Goal: Task Accomplishment & Management: Complete application form

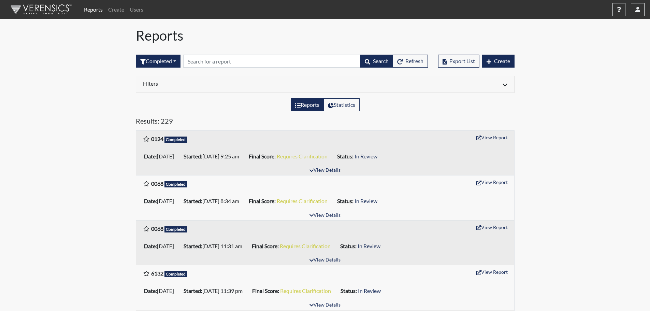
click at [500, 54] on div "Export List Create" at bounding box center [476, 60] width 76 height 29
click at [499, 63] on span "Create" at bounding box center [502, 61] width 16 height 6
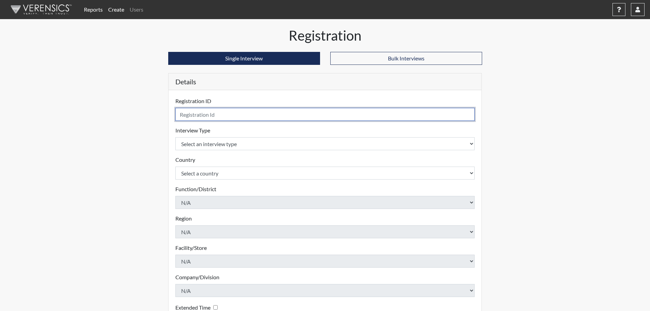
click at [238, 118] on input "text" at bounding box center [325, 114] width 300 height 13
type input "8101"
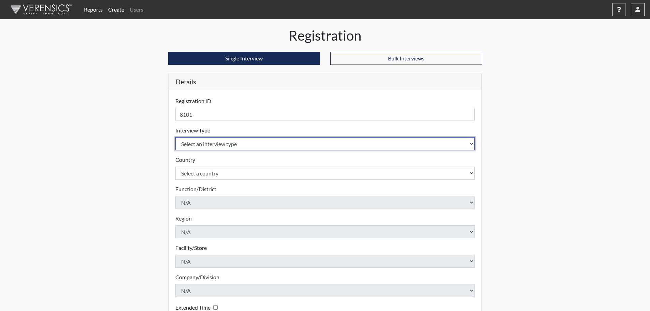
click at [201, 148] on body "Reports Create Users Help Center × Verensics Best Practices How to successfully…" at bounding box center [325, 155] width 650 height 311
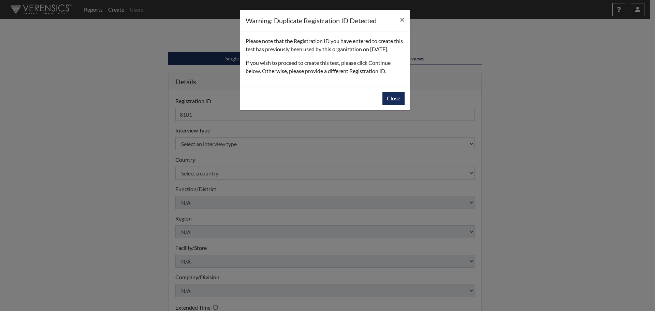
drag, startPoint x: 201, startPoint y: 148, endPoint x: 201, endPoint y: 155, distance: 6.8
click at [397, 105] on button "Close" at bounding box center [394, 98] width 22 height 13
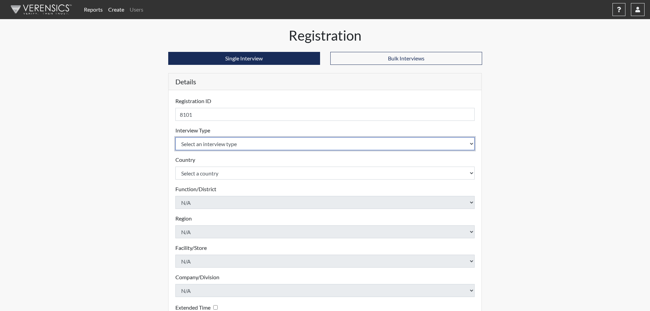
click at [208, 141] on select "Select an interview type Pre-Employment" at bounding box center [325, 143] width 300 height 13
click at [206, 150] on select "Select an interview type Pre-Employment" at bounding box center [325, 143] width 300 height 13
click at [209, 144] on select "Select an interview type Pre-Employment" at bounding box center [325, 143] width 300 height 13
select select "c2470aee-a530-11ea-a930-026c882af335"
click at [175, 137] on select "Select an interview type Pre-Employment" at bounding box center [325, 143] width 300 height 13
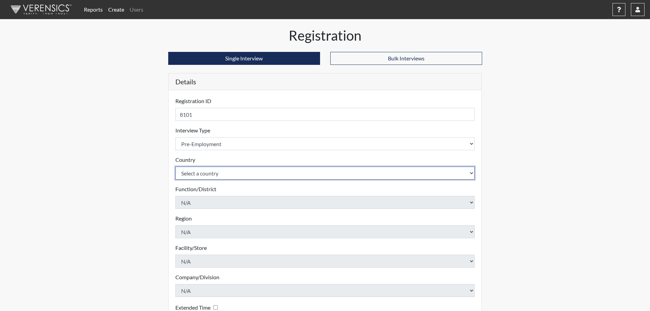
click at [209, 169] on select "Select a country [GEOGRAPHIC_DATA] [GEOGRAPHIC_DATA]" at bounding box center [325, 173] width 300 height 13
select select "united-states-of-[GEOGRAPHIC_DATA]"
click at [175, 167] on select "Select a country [GEOGRAPHIC_DATA] [GEOGRAPHIC_DATA]" at bounding box center [325, 173] width 300 height 13
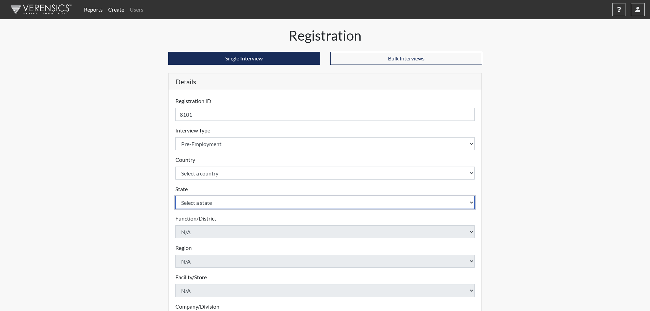
click at [209, 200] on select "Select a state [US_STATE] [US_STATE] [US_STATE] [US_STATE] [US_STATE] [US_STATE…" at bounding box center [325, 202] width 300 height 13
select select "CT"
click at [175, 196] on select "Select a state [US_STATE] [US_STATE] [US_STATE] [US_STATE] [US_STATE] [US_STATE…" at bounding box center [325, 202] width 300 height 13
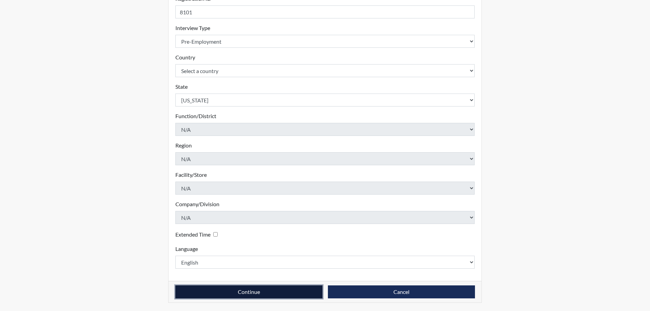
click at [241, 289] on button "Continue" at bounding box center [248, 291] width 147 height 13
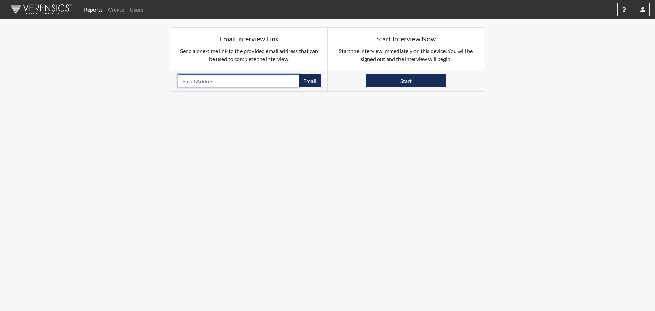
click at [281, 85] on input "email" at bounding box center [239, 80] width 122 height 13
paste input "[EMAIL_ADDRESS][DOMAIN_NAME]"
type input "[EMAIL_ADDRESS][DOMAIN_NAME]"
click at [307, 81] on button "Email" at bounding box center [310, 80] width 22 height 13
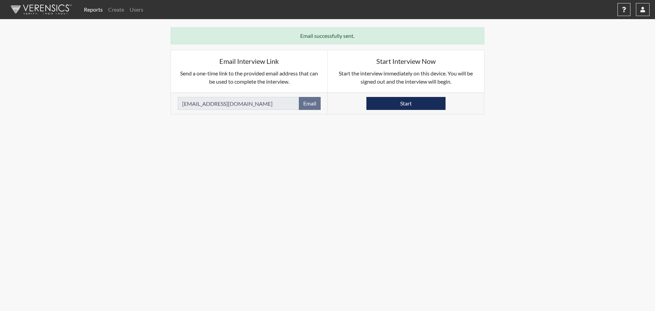
click at [89, 6] on link "Reports" at bounding box center [93, 10] width 24 height 14
